Goal: Transaction & Acquisition: Book appointment/travel/reservation

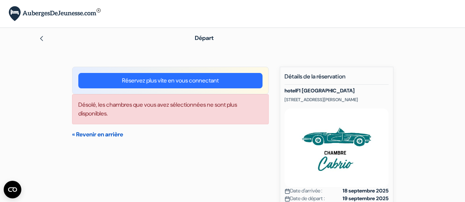
click at [112, 133] on link "« Revenir en arrière" at bounding box center [97, 135] width 51 height 8
click at [103, 132] on link "« Revenir en arrière" at bounding box center [97, 135] width 51 height 8
drag, startPoint x: 40, startPoint y: 37, endPoint x: 43, endPoint y: 40, distance: 4.0
click at [40, 37] on img at bounding box center [42, 39] width 6 height 6
click at [46, 40] on div at bounding box center [106, 38] width 135 height 9
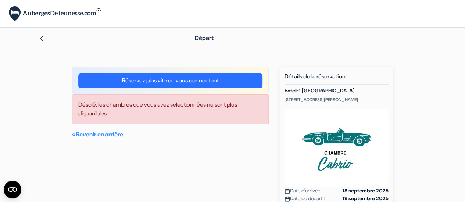
click at [42, 39] on img at bounding box center [42, 39] width 6 height 6
drag, startPoint x: 341, startPoint y: 91, endPoint x: 276, endPoint y: 91, distance: 65.4
copy h5 "hotelF1 [GEOGRAPHIC_DATA]"
